Goal: Information Seeking & Learning: Compare options

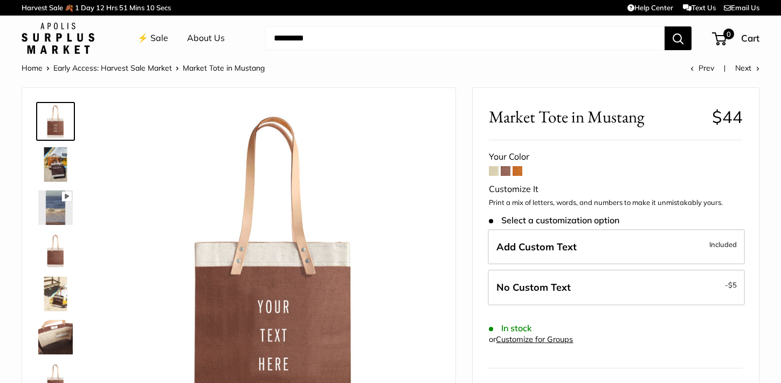
scroll to position [33, 0]
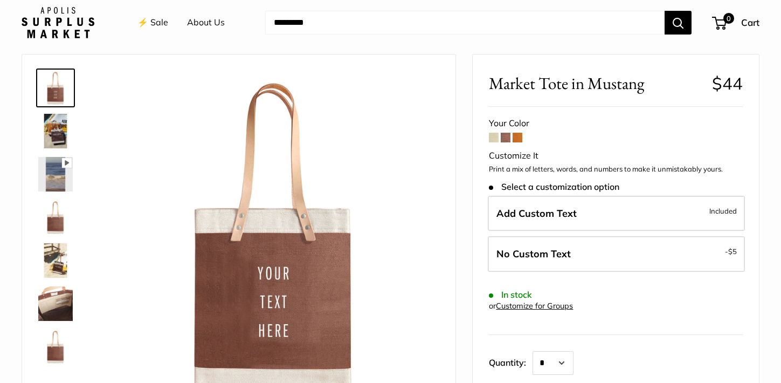
click at [518, 138] on span at bounding box center [517, 138] width 10 height 10
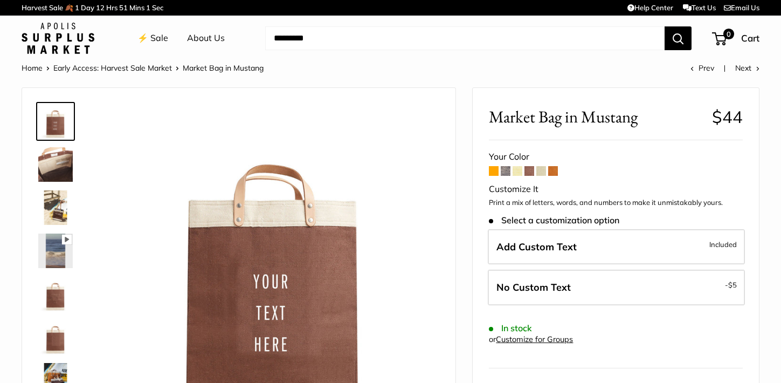
click at [553, 168] on span at bounding box center [553, 171] width 10 height 10
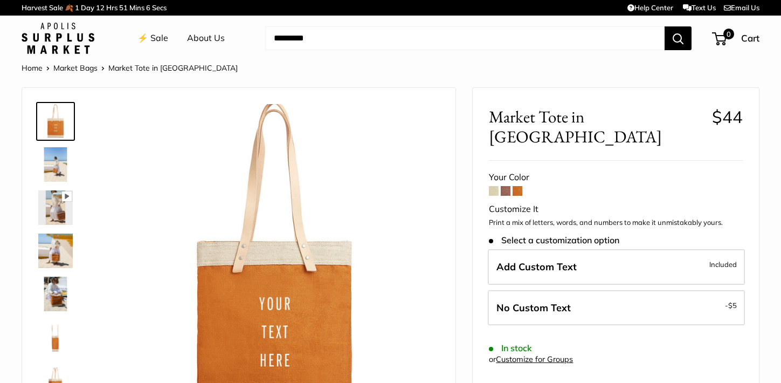
click at [494, 186] on span at bounding box center [494, 191] width 10 height 10
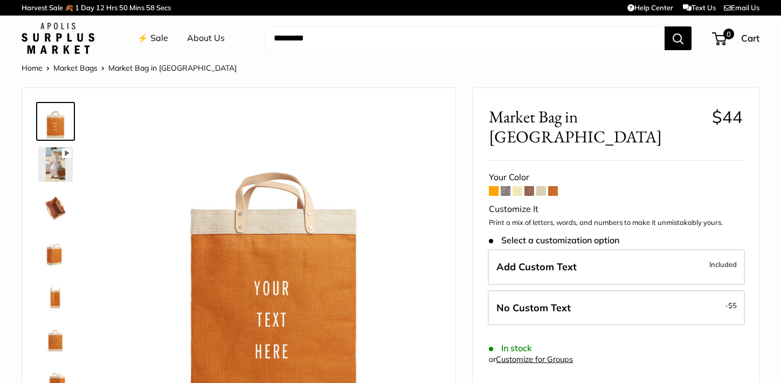
click at [496, 186] on span at bounding box center [494, 191] width 10 height 10
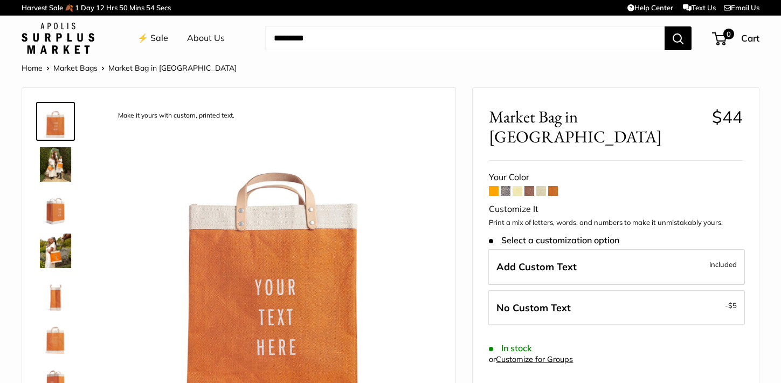
click at [505, 186] on span at bounding box center [506, 191] width 10 height 10
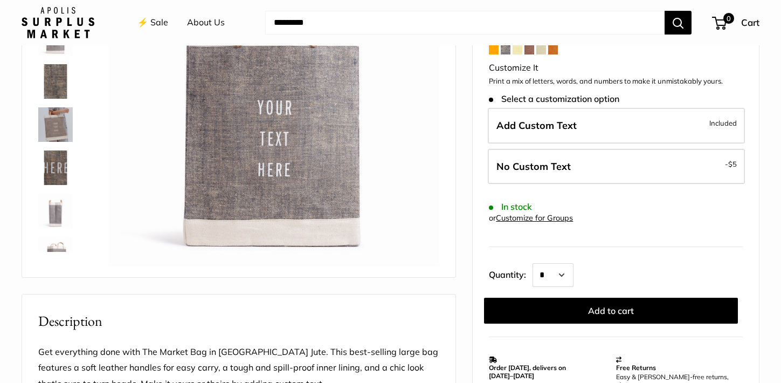
scroll to position [120, 0]
